Goal: Information Seeking & Learning: Learn about a topic

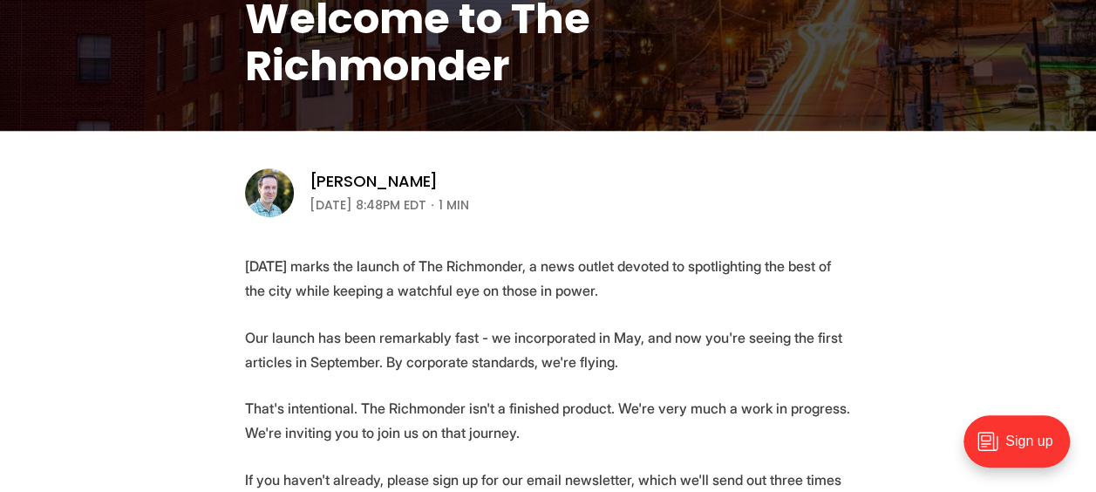
scroll to position [443, 0]
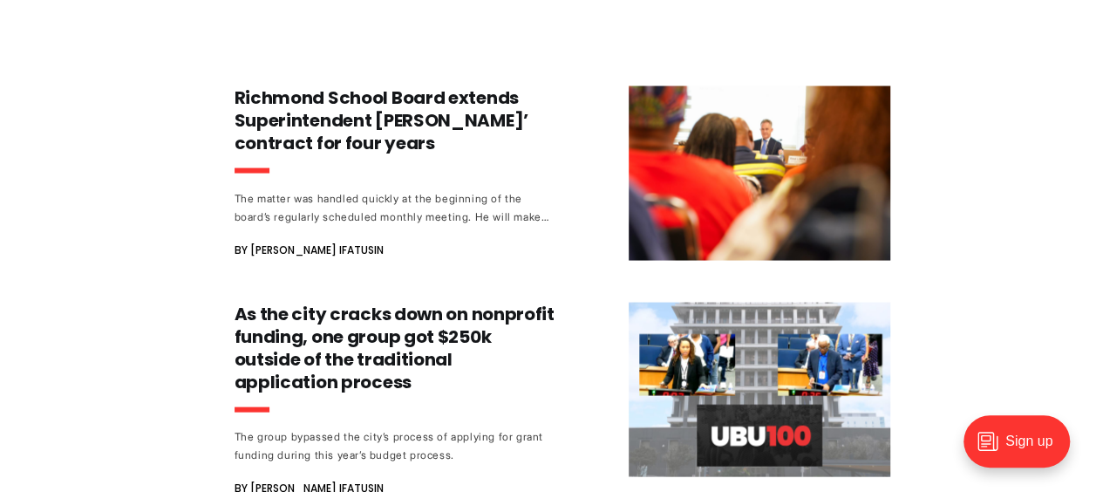
scroll to position [8224, 0]
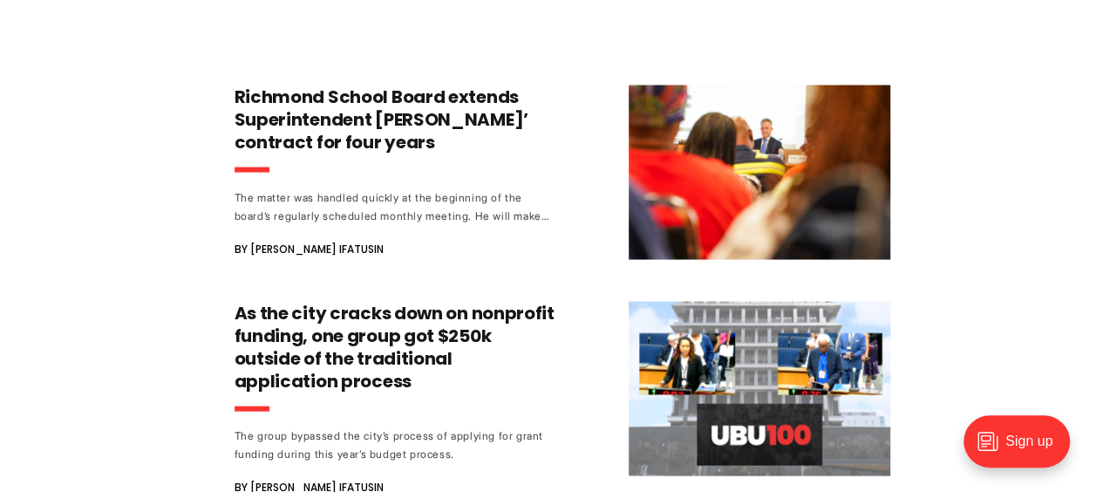
click at [346, 302] on h3 "As the city cracks down on nonprofit funding, one group got $250k outside of th…" at bounding box center [397, 347] width 324 height 91
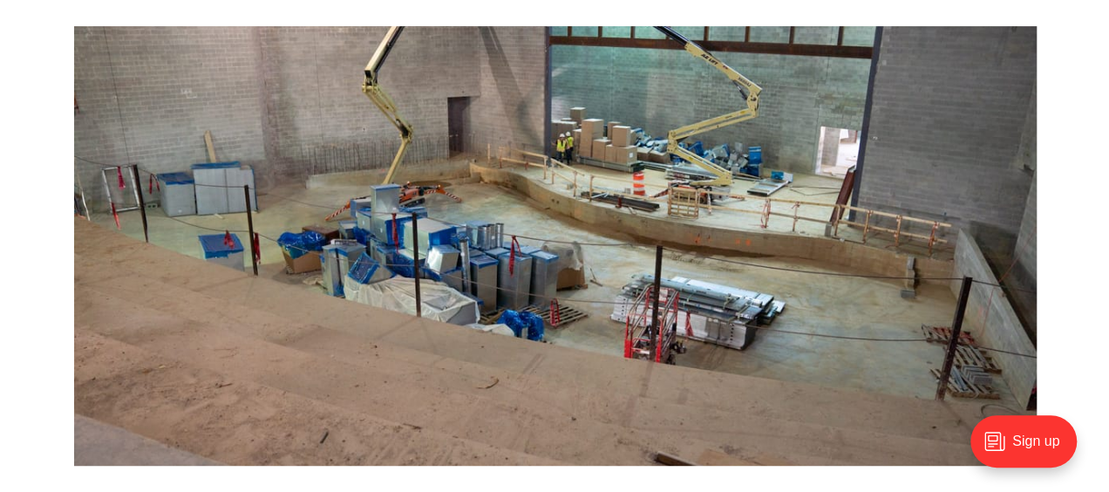
scroll to position [0, 0]
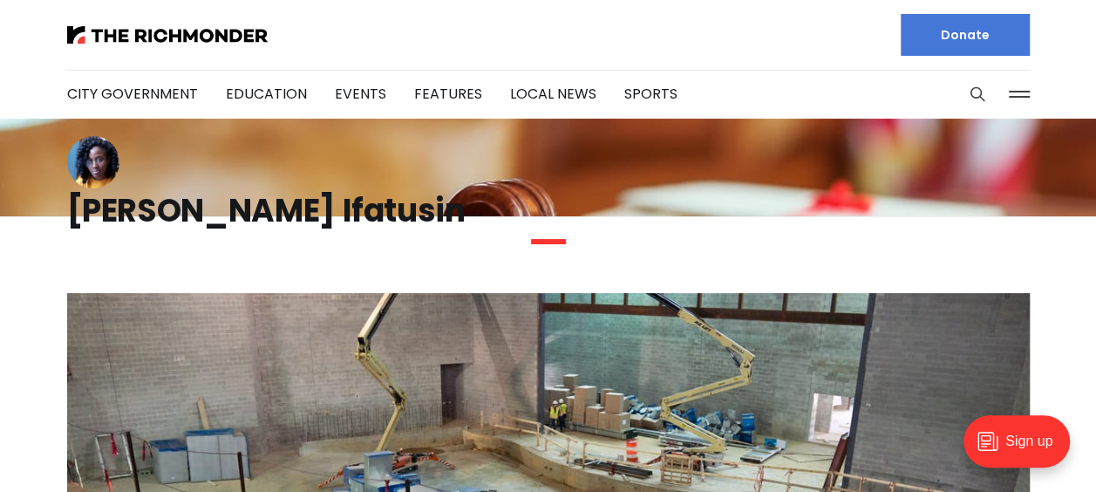
click at [976, 89] on icon "Search this site" at bounding box center [977, 93] width 17 height 17
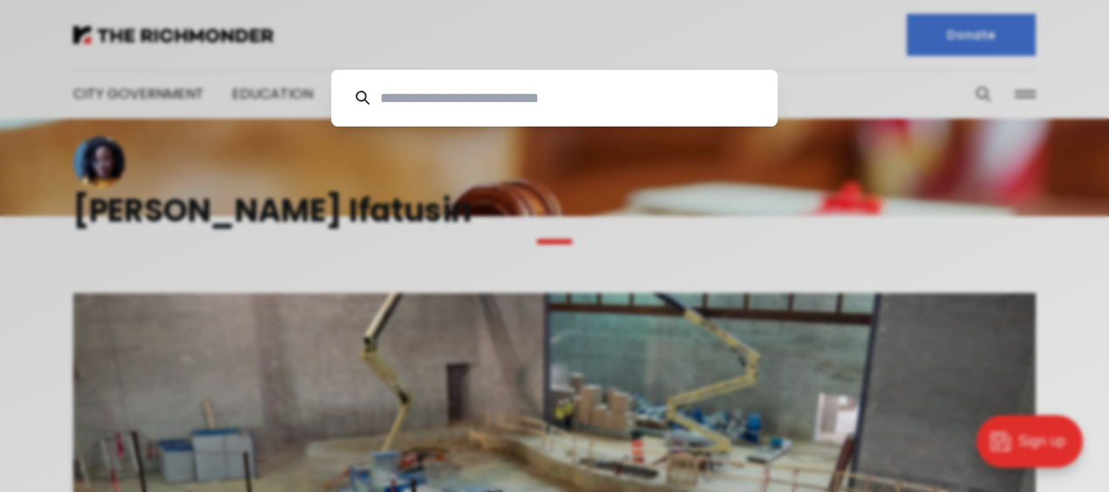
click at [551, 85] on input at bounding box center [562, 98] width 384 height 57
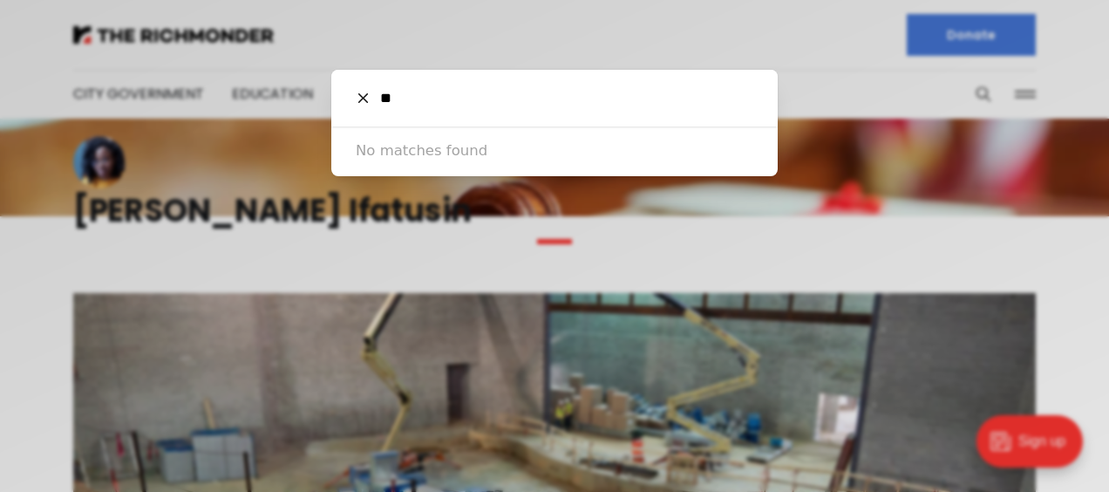
type input "*"
type input "*****"
click at [361, 99] on icon at bounding box center [362, 98] width 10 height 10
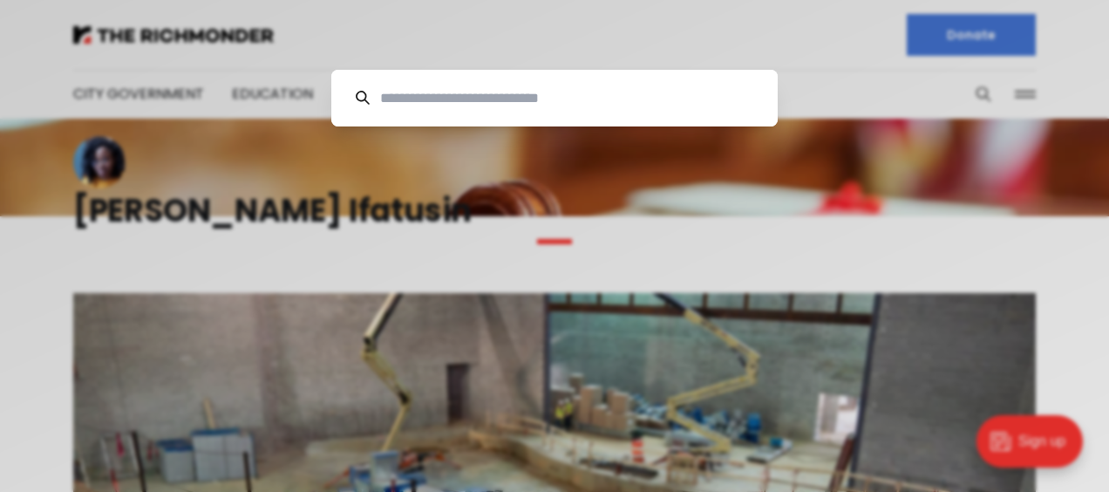
click at [368, 56] on div "Cancel" at bounding box center [554, 246] width 1109 height 492
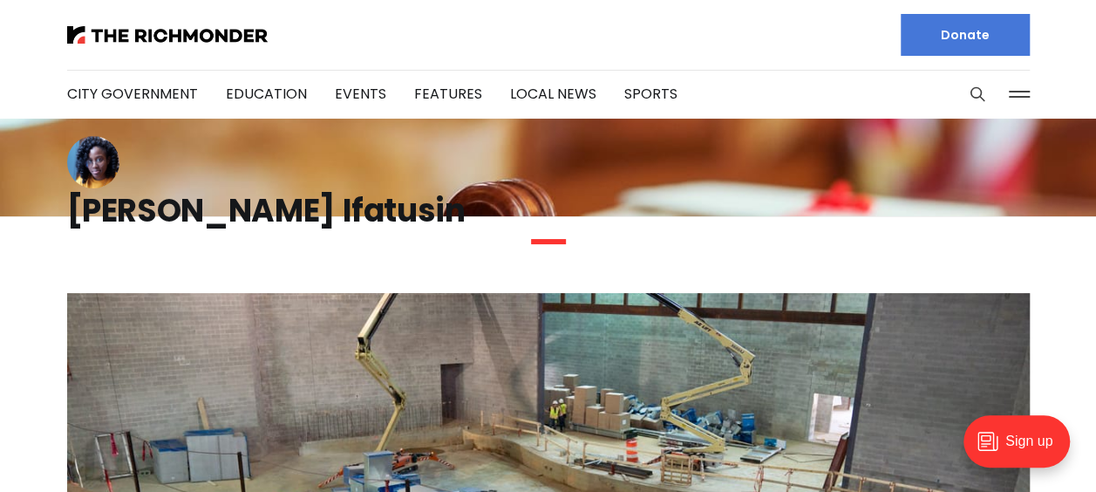
click at [155, 86] on link "City Government" at bounding box center [132, 94] width 131 height 20
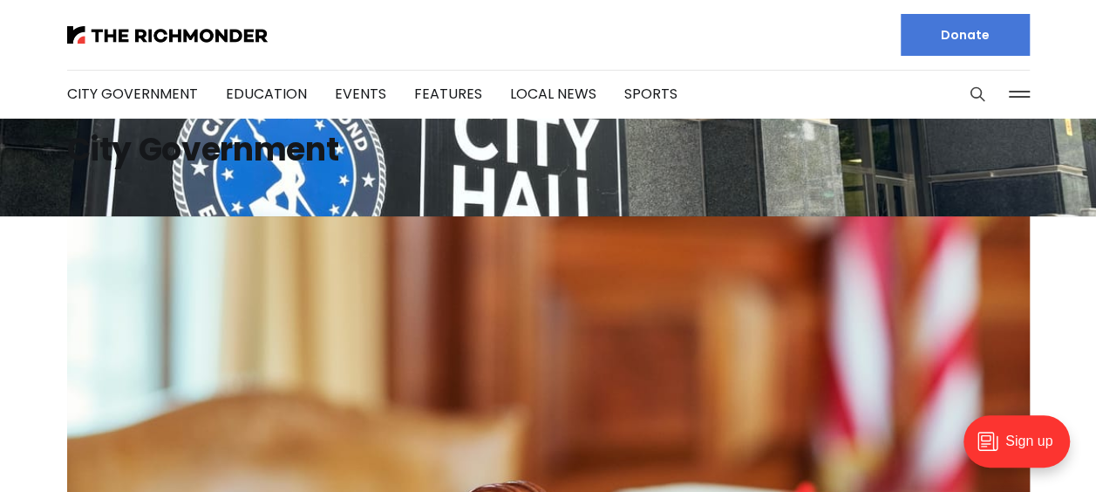
click at [364, 91] on link "Events" at bounding box center [360, 94] width 51 height 20
